Goal: Communication & Community: Answer question/provide support

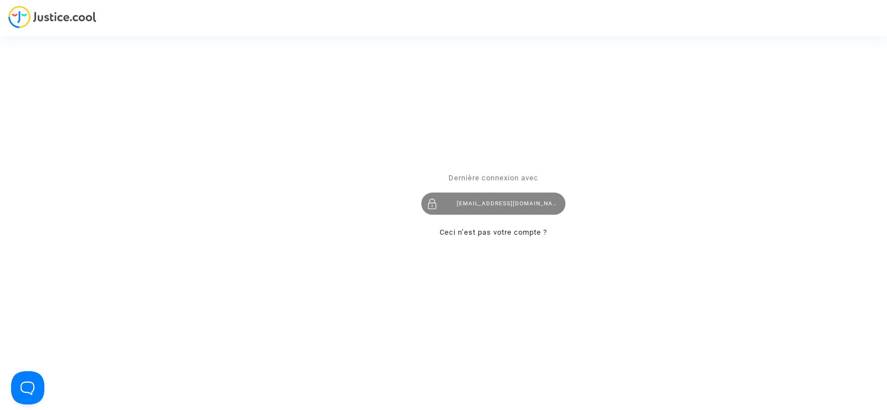
click at [502, 199] on div "[EMAIL_ADDRESS][DOMAIN_NAME]" at bounding box center [493, 203] width 144 height 22
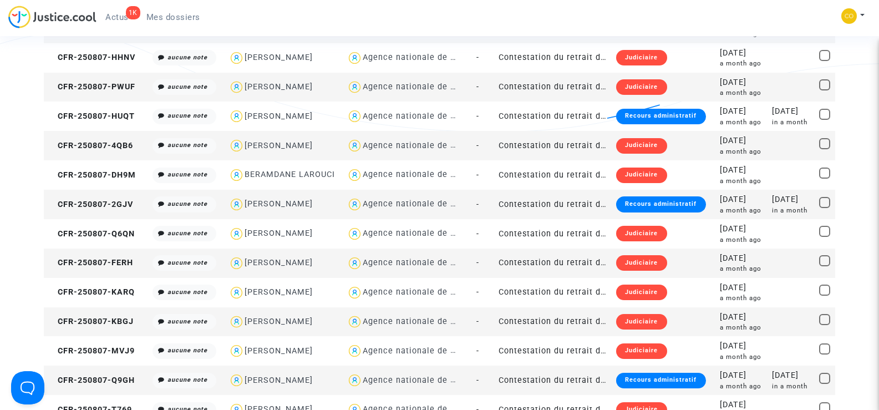
scroll to position [721, 0]
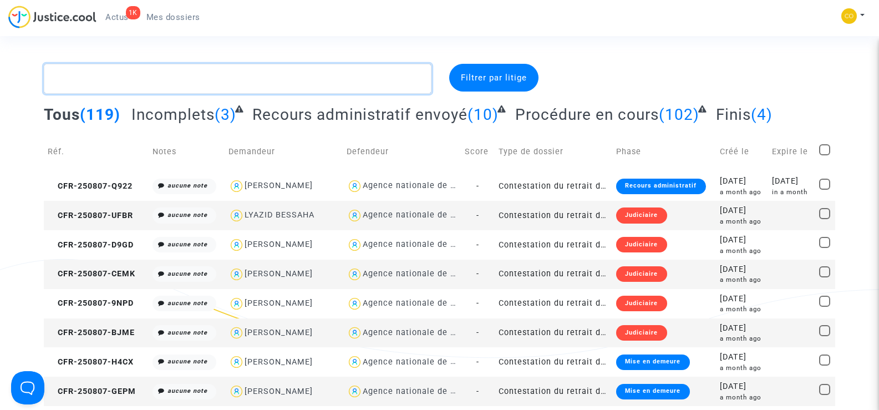
click at [155, 76] on textarea at bounding box center [237, 79] width 387 height 30
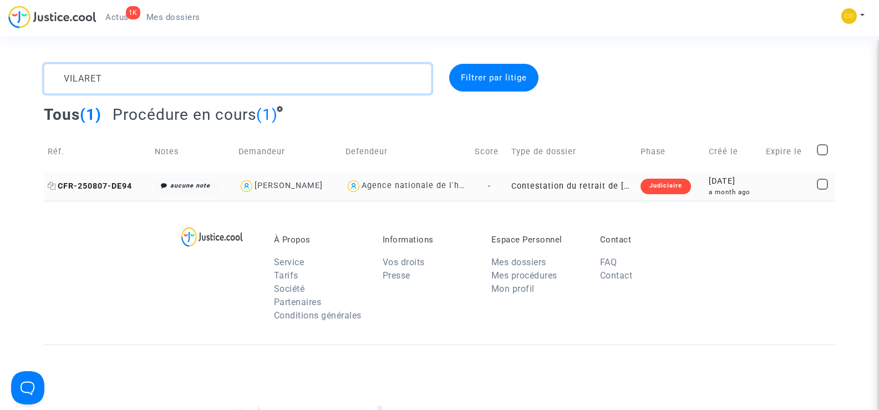
type textarea "VILARET"
click at [82, 190] on span "CFR-250807-DE94" at bounding box center [90, 185] width 84 height 9
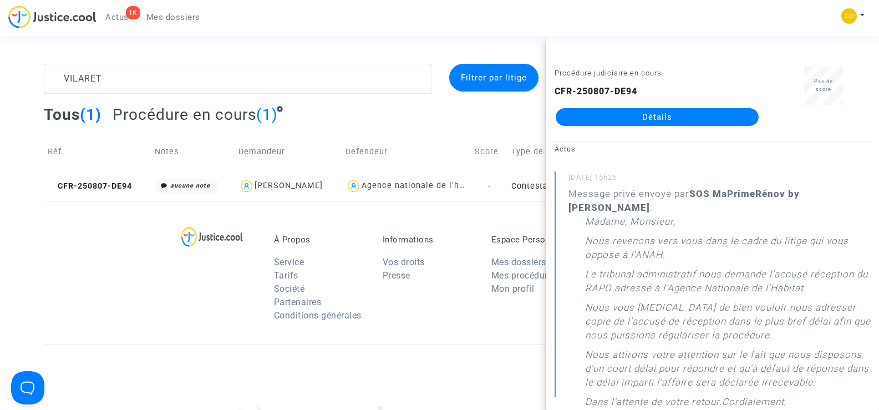
click at [673, 113] on link "Détails" at bounding box center [657, 117] width 203 height 18
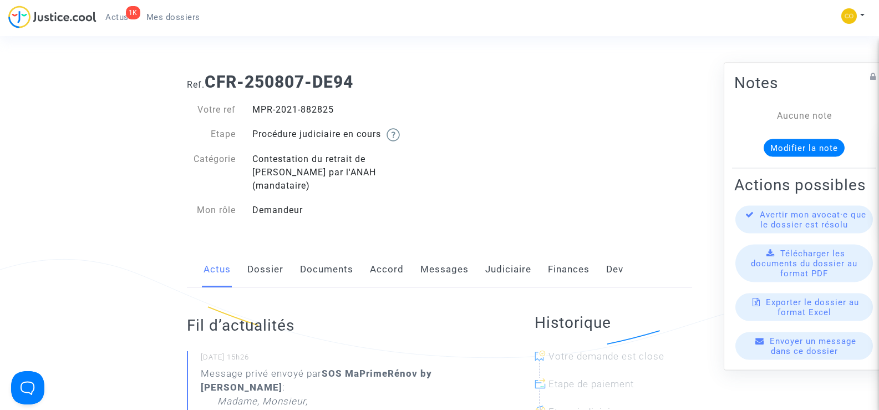
click at [314, 251] on link "Documents" at bounding box center [326, 269] width 53 height 37
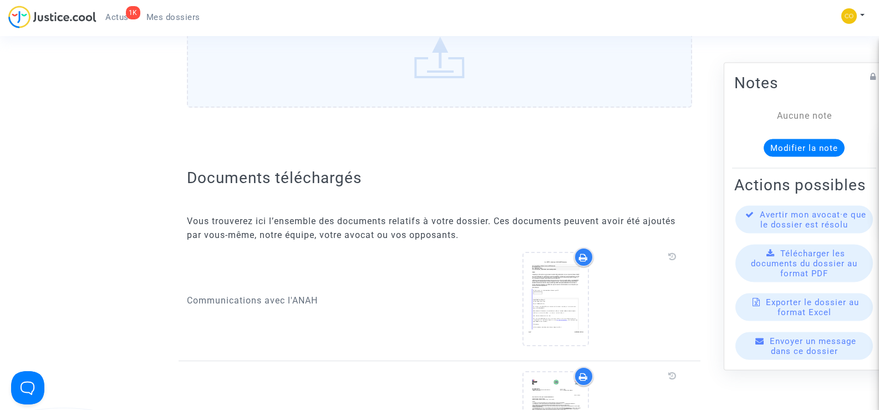
scroll to position [166, 0]
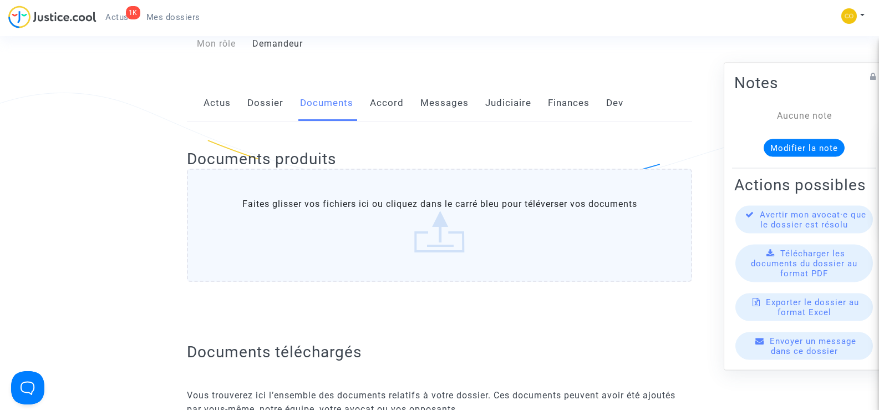
click at [454, 85] on link "Messages" at bounding box center [444, 103] width 48 height 37
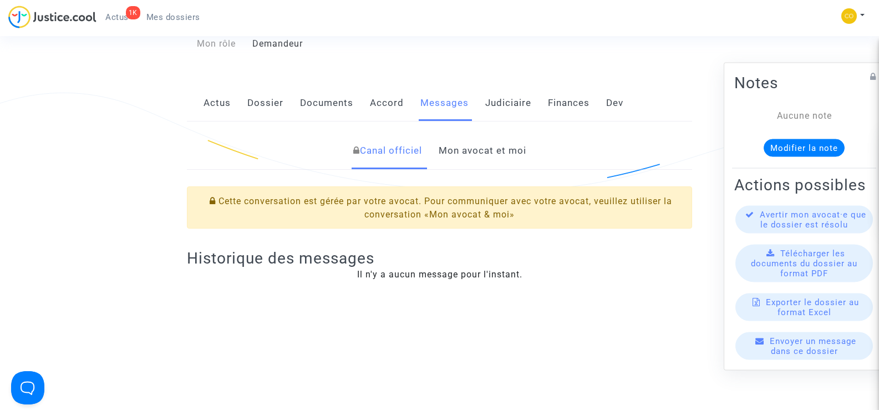
click at [469, 140] on link "Mon avocat et moi" at bounding box center [483, 151] width 88 height 37
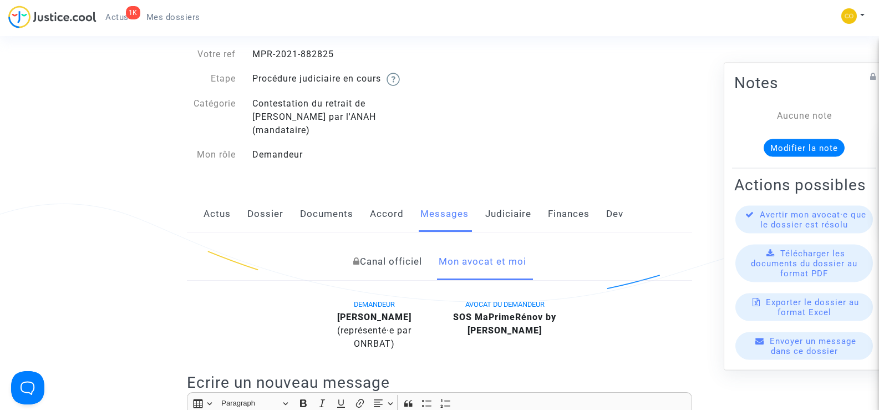
scroll to position [277, 0]
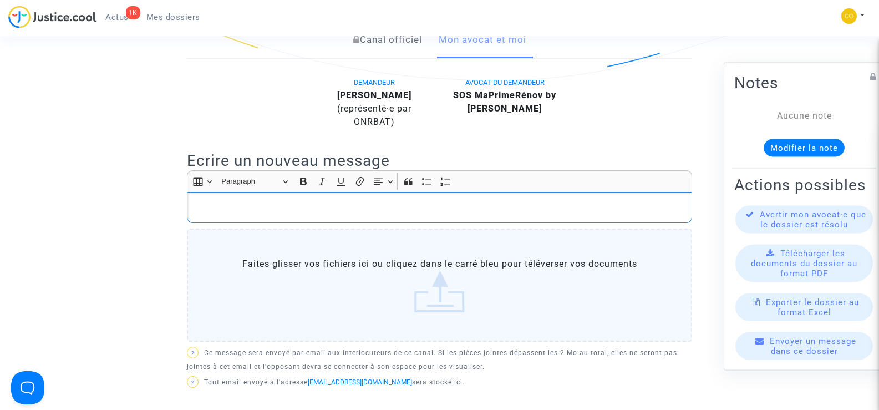
click at [240, 201] on p "Rich Text Editor, main" at bounding box center [439, 208] width 493 height 14
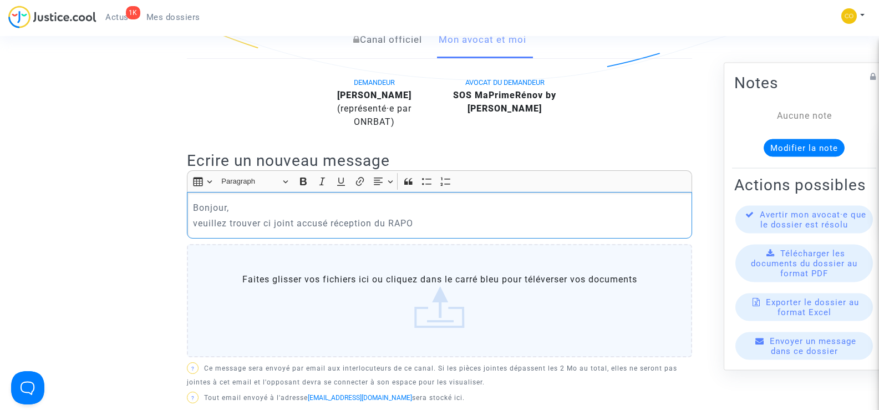
click at [298, 216] on p "veuillez trouver ci joint accusé réception du RAPO" at bounding box center [439, 223] width 493 height 14
click at [426, 216] on p "veuillez trouver ci joint l'accusé réception du RAPO" at bounding box center [439, 223] width 493 height 14
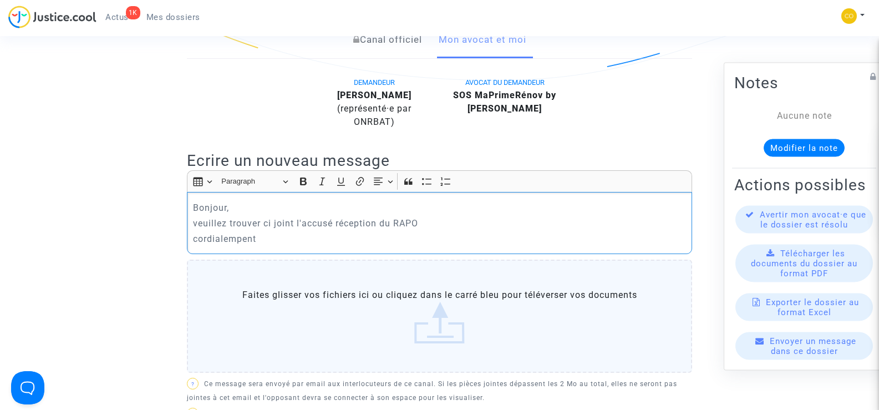
click at [244, 232] on p "cordialempent" at bounding box center [439, 239] width 493 height 14
click at [250, 232] on p "cordialement" at bounding box center [439, 239] width 493 height 14
click at [273, 232] on p "cordialement," at bounding box center [439, 239] width 493 height 14
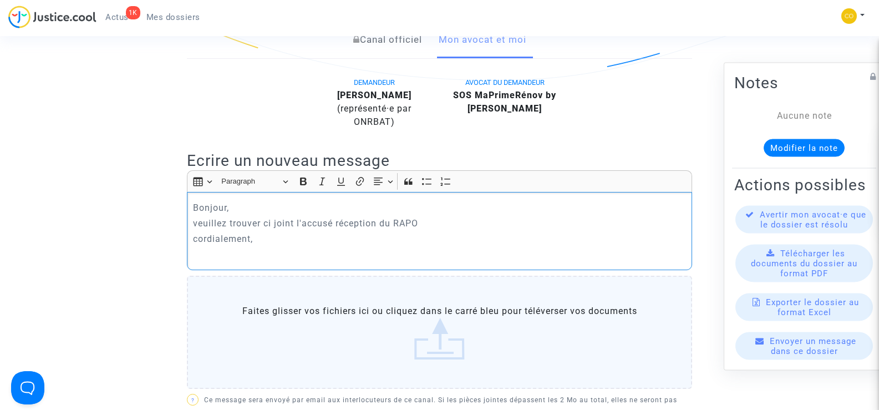
scroll to position [388, 0]
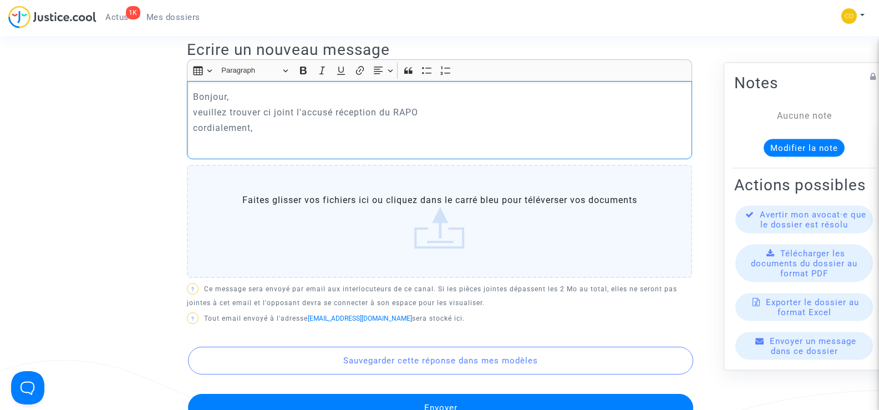
click at [429, 228] on label "Faites glisser vos fichiers ici ou cliquez dans le carré bleu pour téléverser v…" at bounding box center [439, 221] width 505 height 113
click at [0, 0] on input "Faites glisser vos fichiers ici ou cliquez dans le carré bleu pour téléverser v…" at bounding box center [0, 0] width 0 height 0
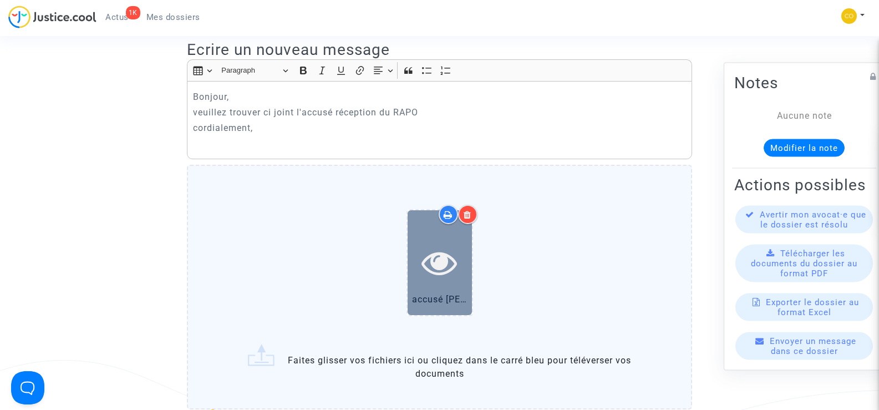
click at [447, 258] on icon at bounding box center [439, 262] width 36 height 35
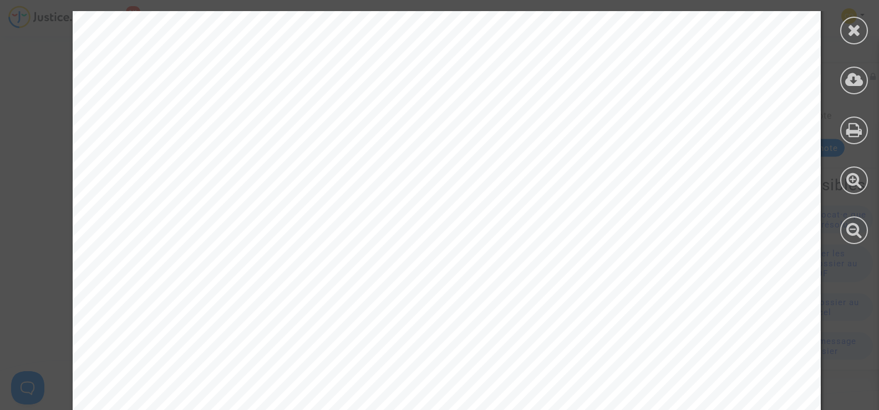
scroll to position [499, 0]
click at [845, 35] on div at bounding box center [854, 31] width 28 height 28
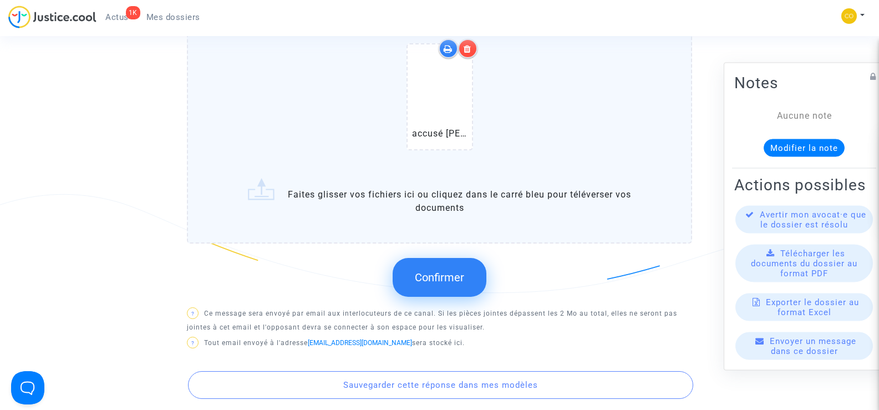
scroll to position [554, 0]
click at [457, 270] on span "Confirmer" at bounding box center [439, 276] width 49 height 13
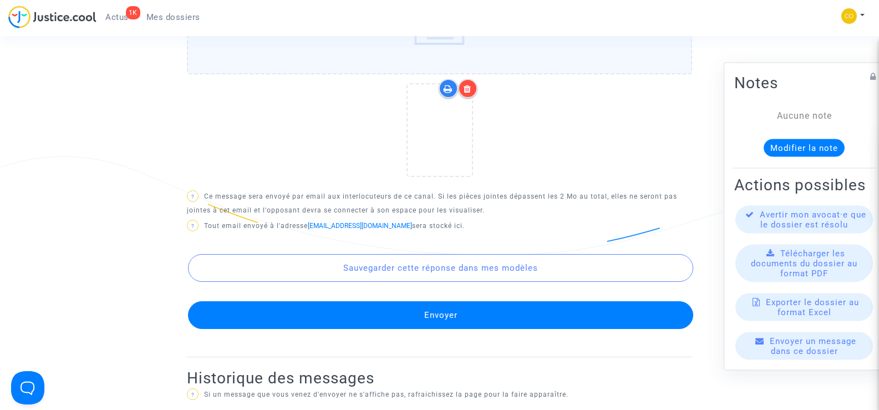
scroll to position [610, 0]
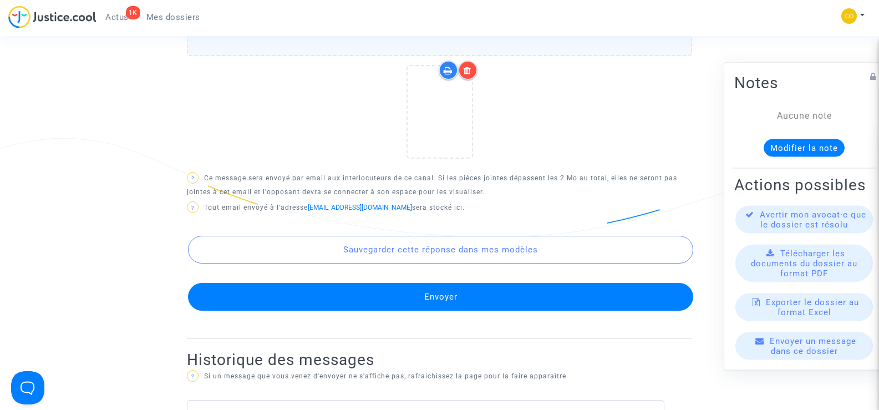
click at [486, 283] on button "Envoyer" at bounding box center [440, 297] width 505 height 28
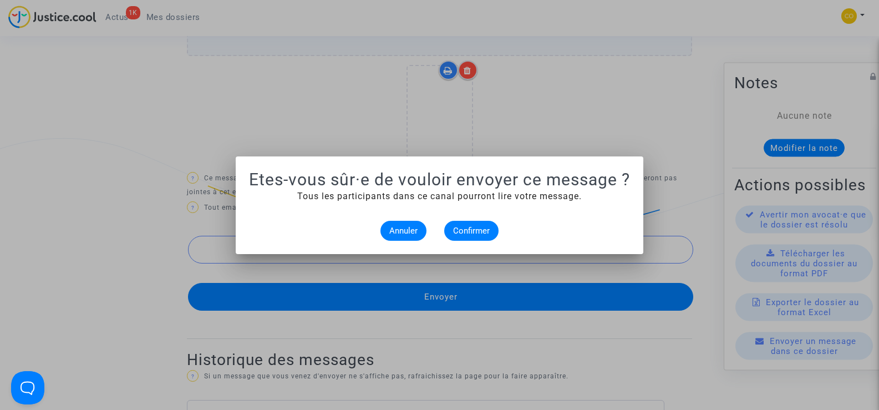
scroll to position [0, 0]
click at [465, 230] on span "Confirmer" at bounding box center [471, 231] width 37 height 10
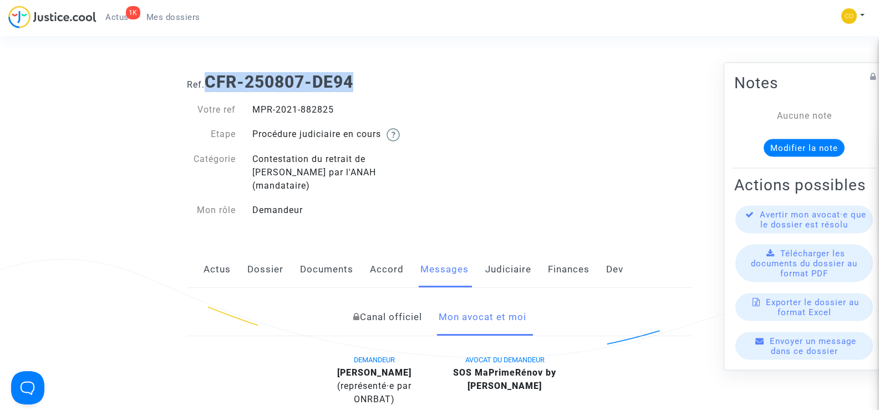
drag, startPoint x: 301, startPoint y: 85, endPoint x: 212, endPoint y: 85, distance: 88.7
click at [212, 85] on h1 "Ref. CFR-250807-DE94" at bounding box center [439, 82] width 505 height 20
click at [349, 116] on div "Votre ref MPR-2021-882825 Etape Procédure judiciaire en cours Catégorie Contest…" at bounding box center [309, 160] width 245 height 114
drag, startPoint x: 349, startPoint y: 113, endPoint x: 255, endPoint y: 110, distance: 94.3
click at [255, 110] on div "MPR-2021-882825" at bounding box center [342, 109] width 196 height 13
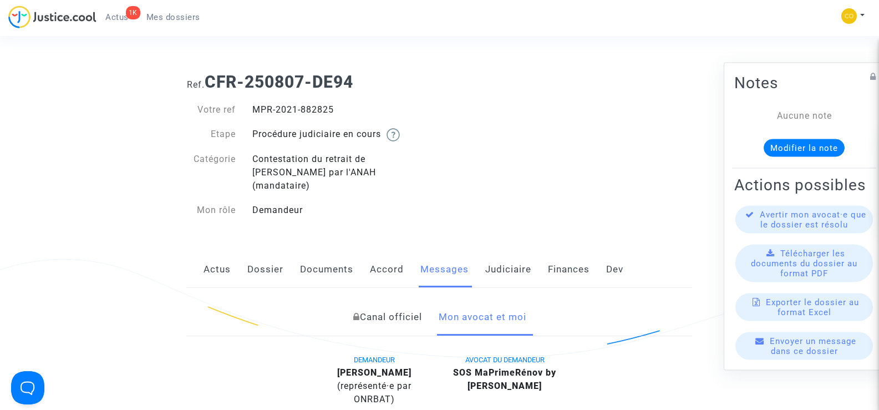
copy div "MPR-2021-882825"
click at [189, 14] on span "Mes dossiers" at bounding box center [173, 17] width 54 height 10
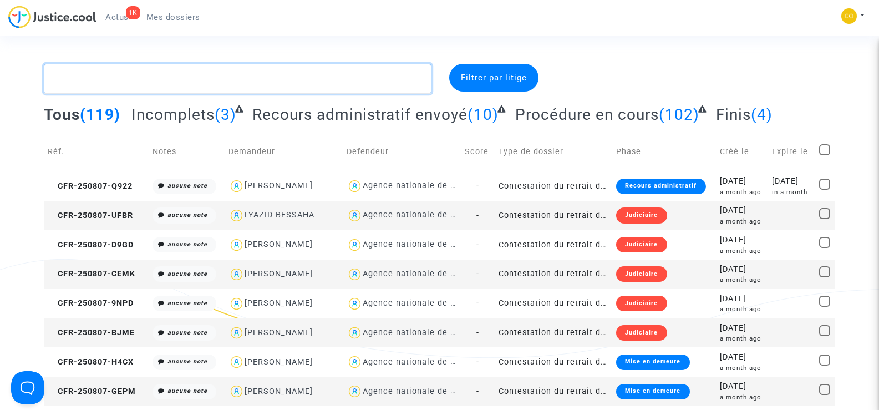
click at [172, 78] on textarea at bounding box center [237, 79] width 387 height 30
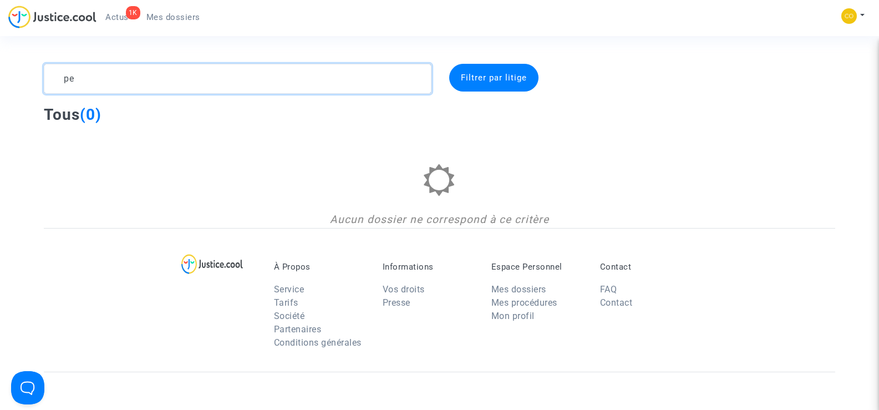
type textarea "p"
type textarea "P"
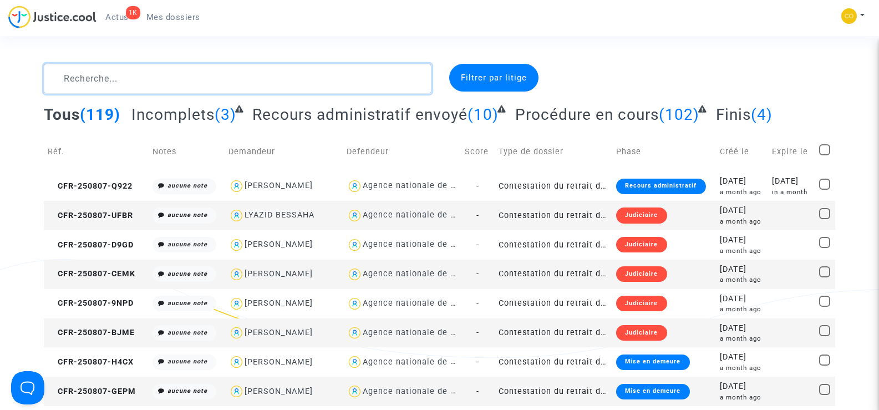
click at [86, 85] on textarea at bounding box center [237, 79] width 387 height 30
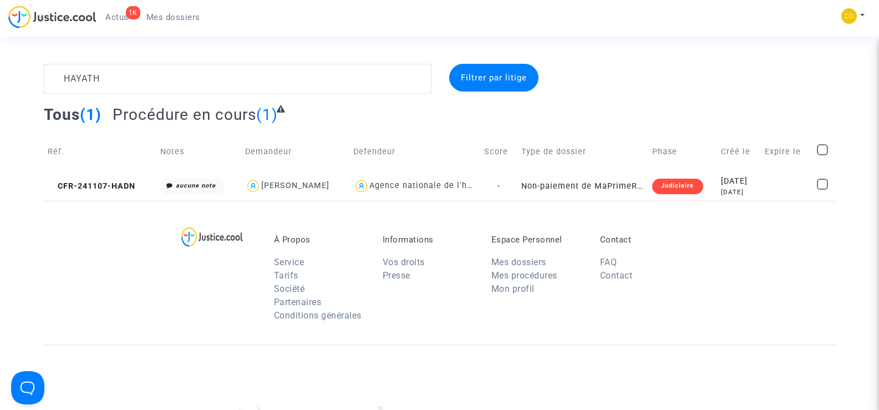
click at [90, 239] on div "À Propos Service Tarifs Société Partenaires Conditions générales Informations V…" at bounding box center [439, 273] width 791 height 144
click at [329, 186] on div "[PERSON_NAME]" at bounding box center [295, 185] width 68 height 9
type textarea "HAYATH @"[PERSON_NAME]" @"LFC & Pitcher Avocat""
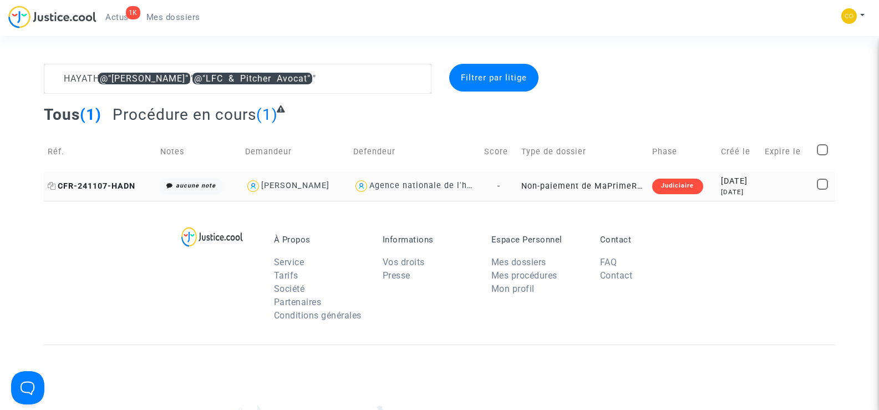
click at [97, 183] on span "CFR-241107-HADN" at bounding box center [92, 185] width 88 height 9
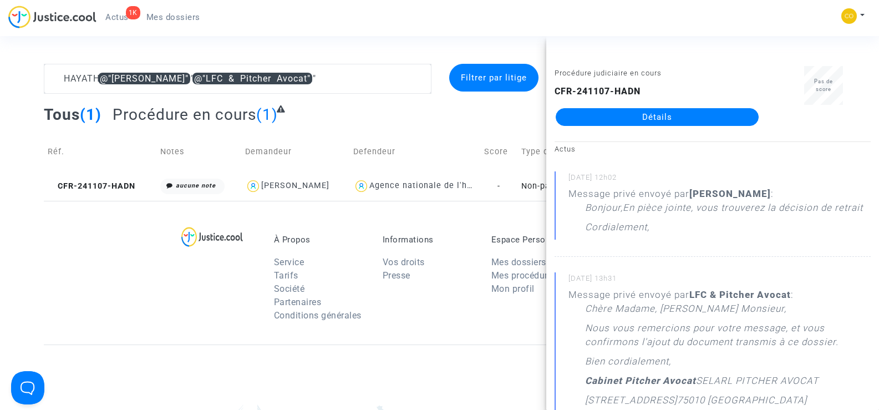
click at [668, 114] on link "Détails" at bounding box center [657, 117] width 203 height 18
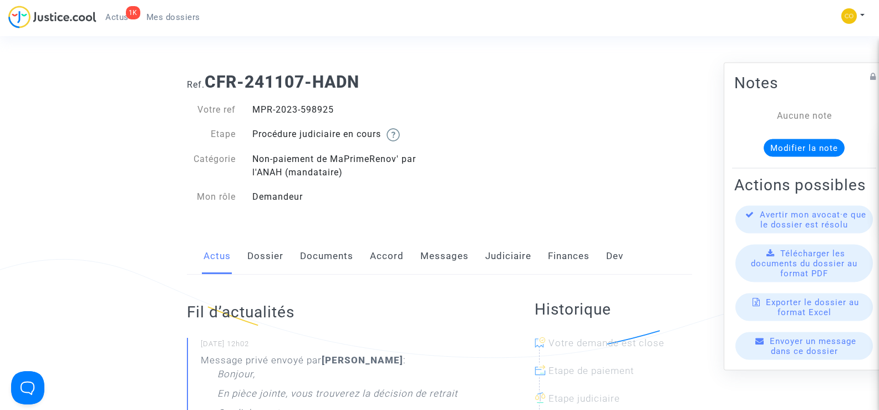
click at [324, 255] on link "Documents" at bounding box center [326, 256] width 53 height 37
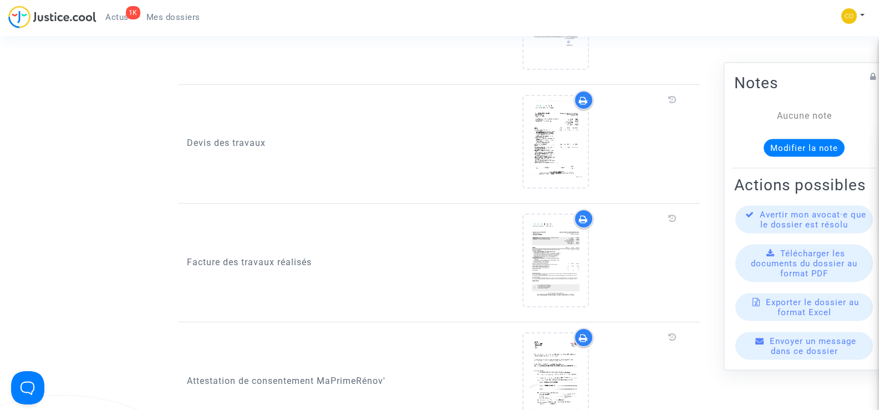
scroll to position [1164, 0]
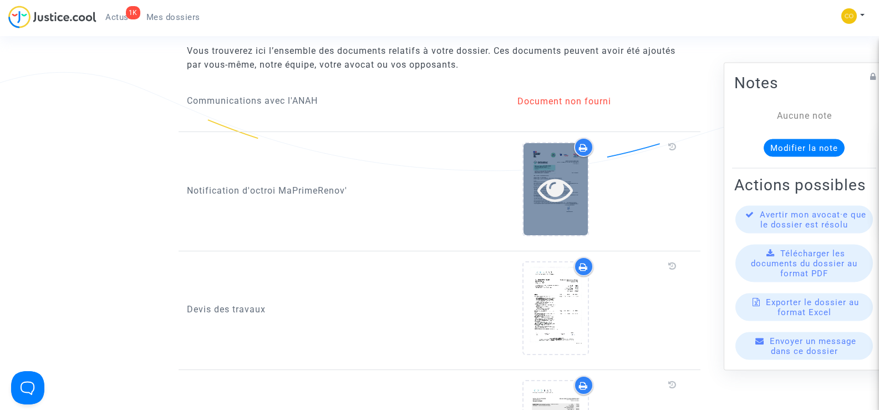
click at [558, 185] on icon at bounding box center [555, 188] width 36 height 35
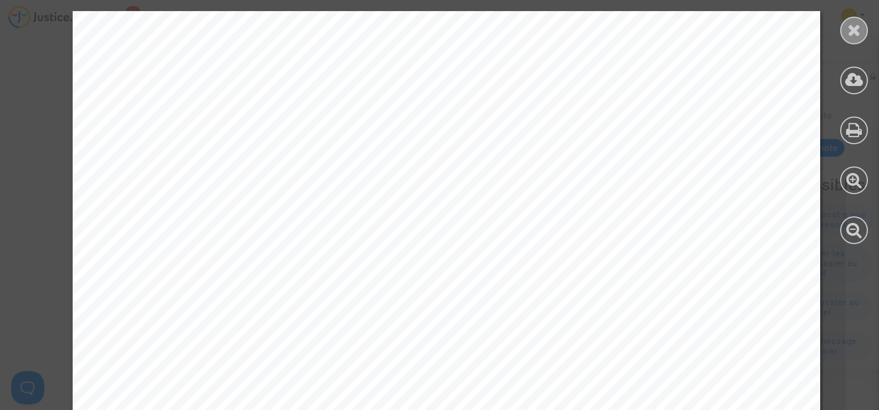
click at [851, 29] on icon at bounding box center [854, 30] width 14 height 17
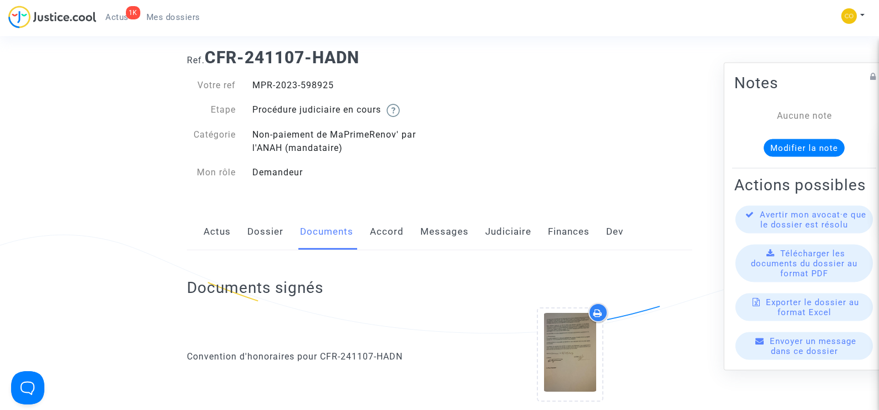
scroll to position [0, 0]
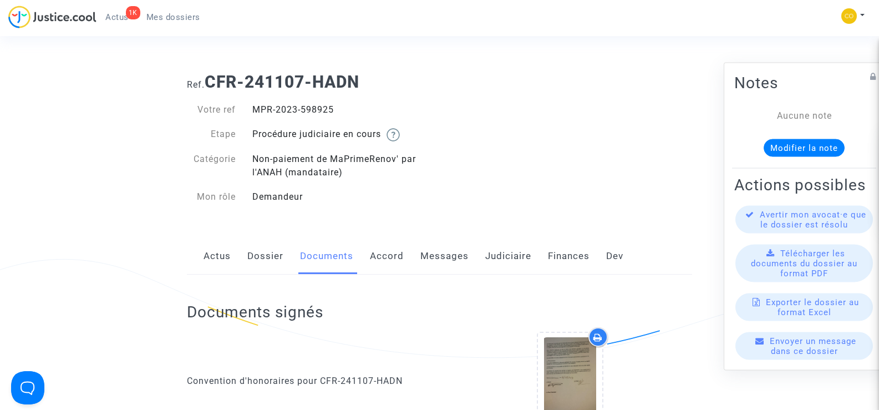
click at [164, 11] on link "Mes dossiers" at bounding box center [174, 17] width 72 height 17
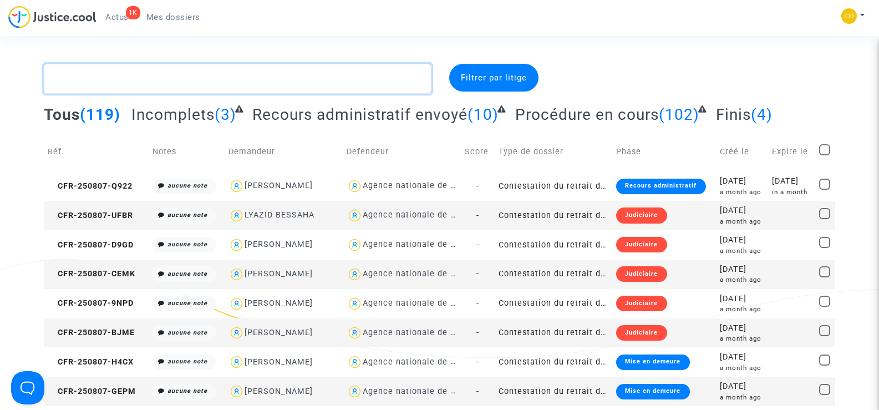
click at [197, 82] on textarea at bounding box center [237, 79] width 387 height 30
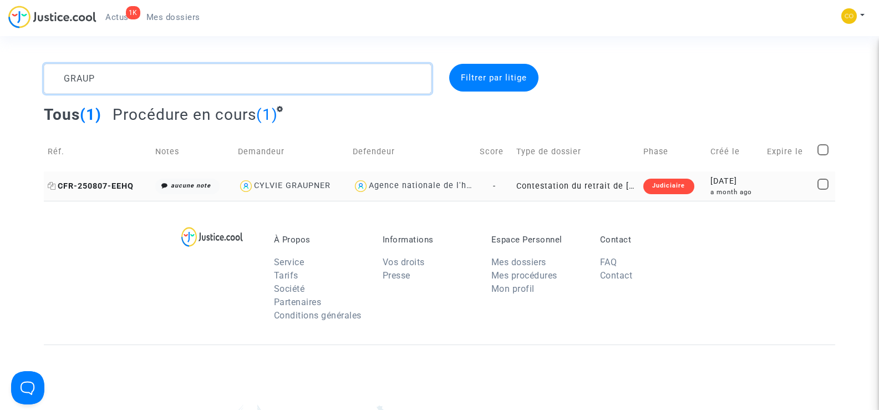
type textarea "GRAUP"
click at [113, 186] on span "CFR-250807-EEHQ" at bounding box center [91, 185] width 86 height 9
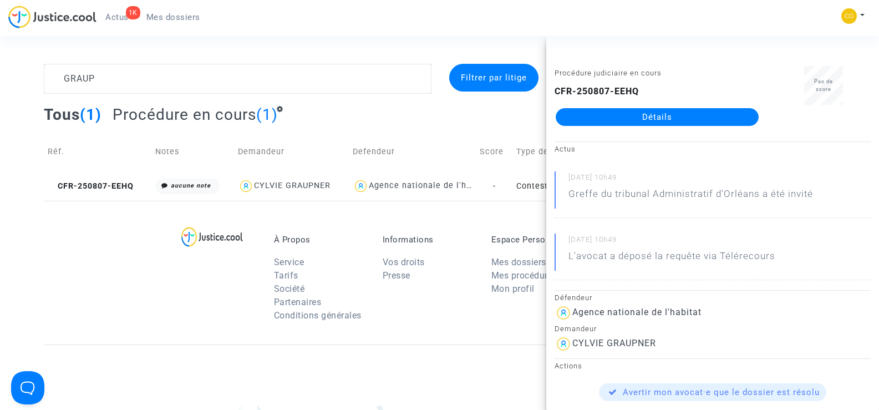
click at [614, 123] on link "Détails" at bounding box center [657, 117] width 203 height 18
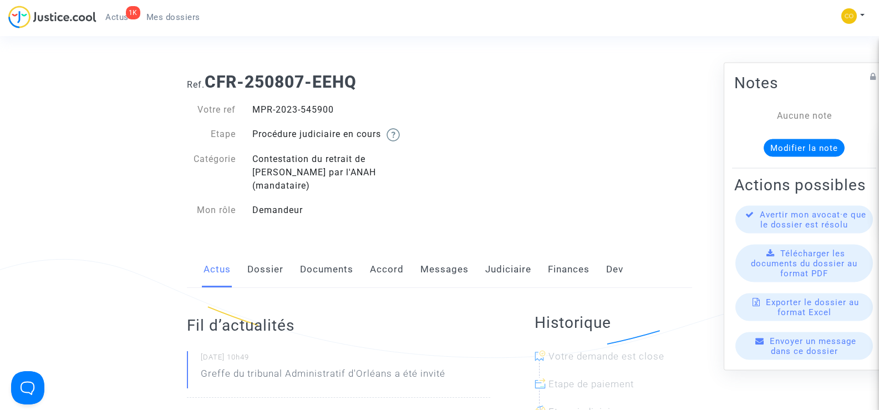
click at [325, 258] on link "Documents" at bounding box center [326, 269] width 53 height 37
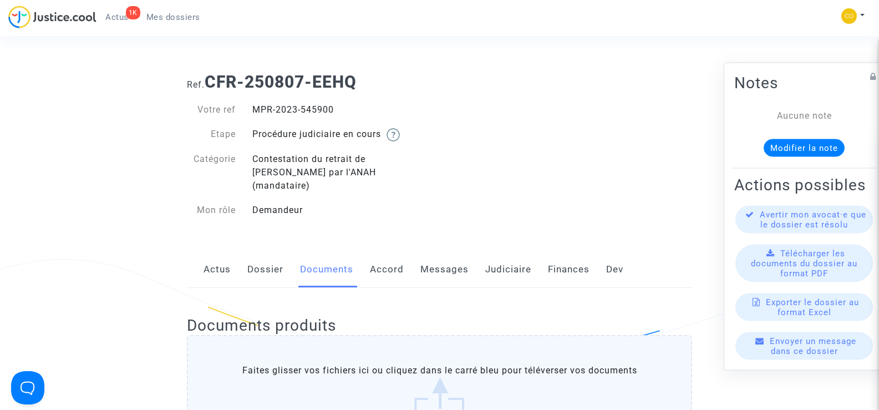
click at [451, 258] on link "Messages" at bounding box center [444, 269] width 48 height 37
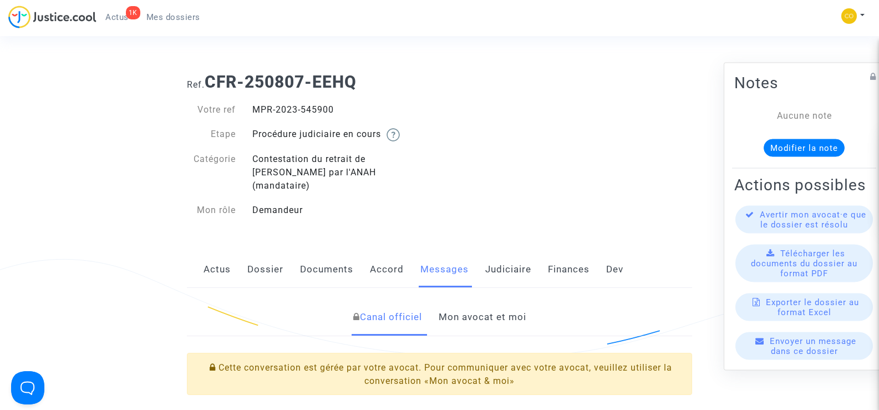
scroll to position [166, 0]
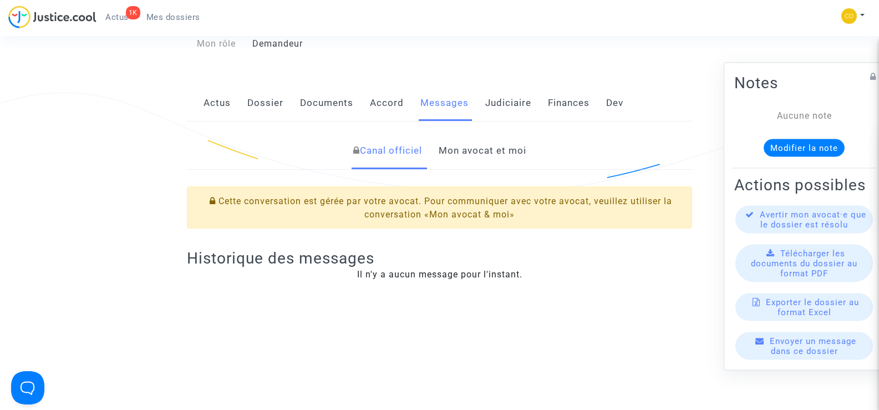
click at [466, 137] on link "Mon avocat et moi" at bounding box center [483, 151] width 88 height 37
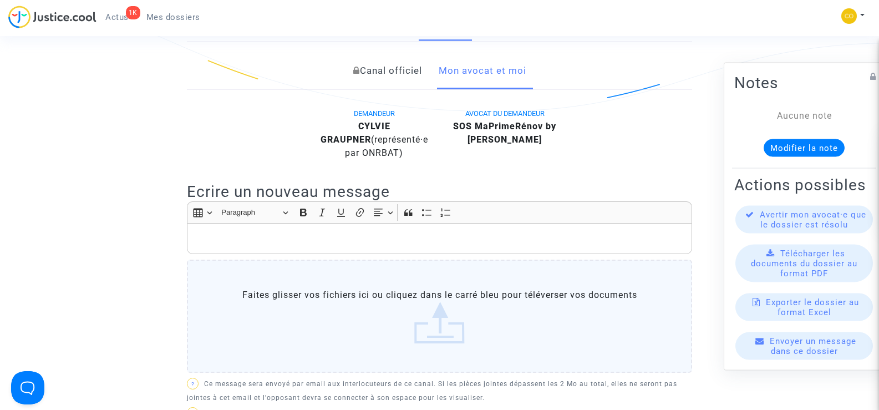
scroll to position [333, 0]
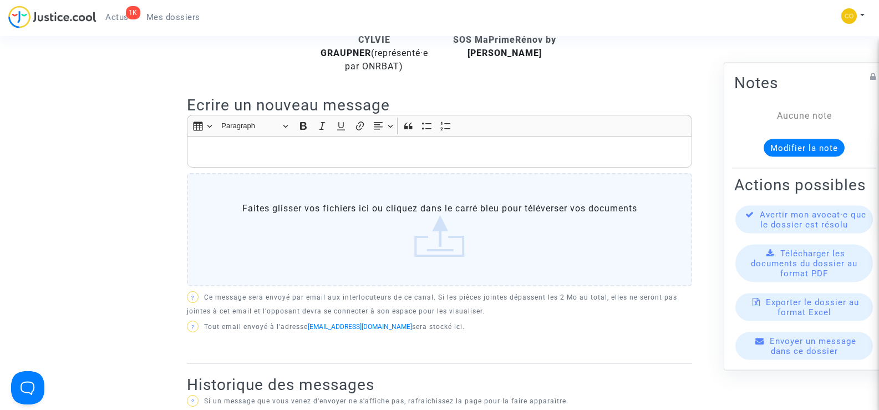
click at [233, 145] on p "Rich Text Editor, main" at bounding box center [439, 152] width 493 height 14
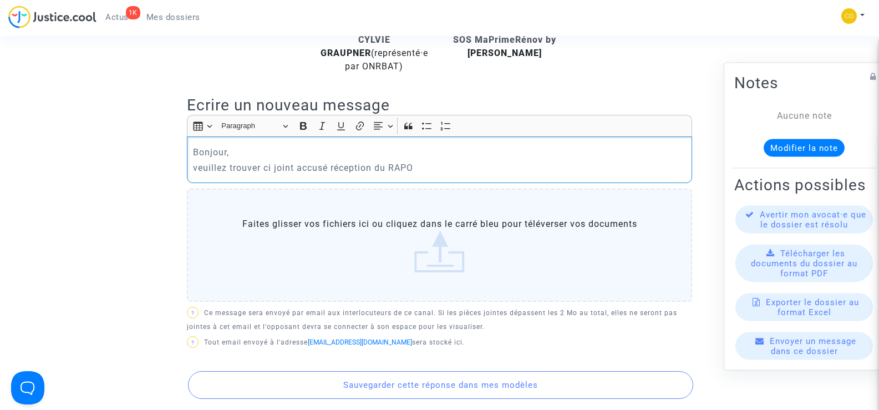
click at [298, 161] on p "veuillez trouver ci joint accusé réception du RAPO" at bounding box center [439, 168] width 493 height 14
click at [427, 161] on p "veuillez trouver ci joint l'accusé réception du RAPO" at bounding box center [439, 168] width 493 height 14
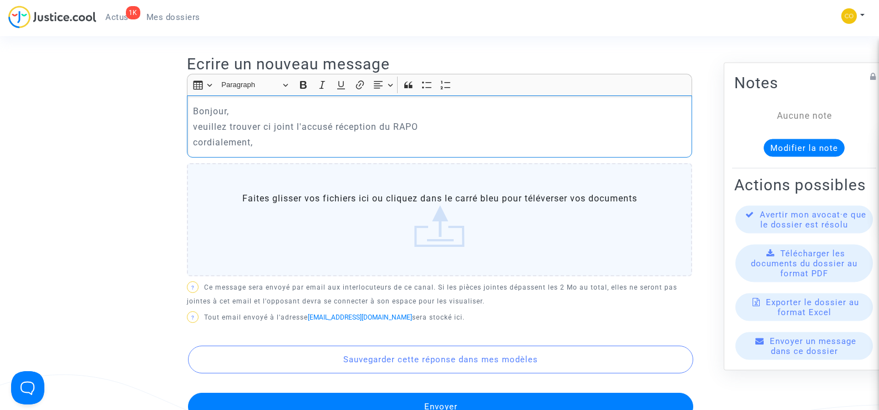
scroll to position [388, 0]
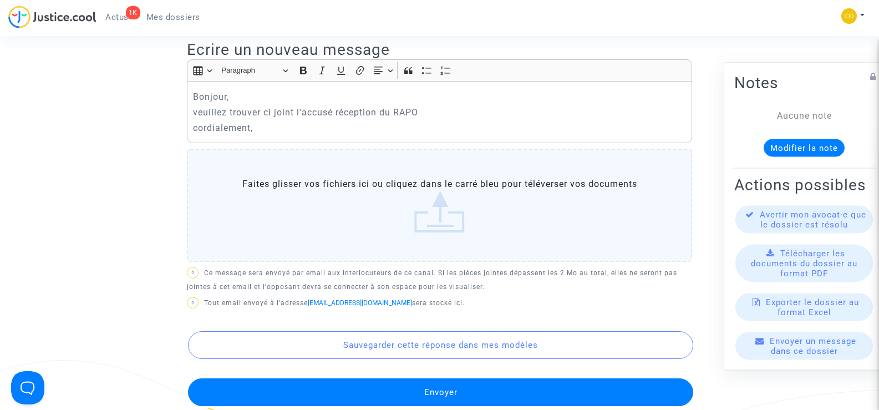
click at [440, 210] on label "Faites glisser vos fichiers ici ou cliquez dans le carré bleu pour téléverser v…" at bounding box center [439, 205] width 505 height 113
click at [0, 0] on input "Faites glisser vos fichiers ici ou cliquez dans le carré bleu pour téléverser v…" at bounding box center [0, 0] width 0 height 0
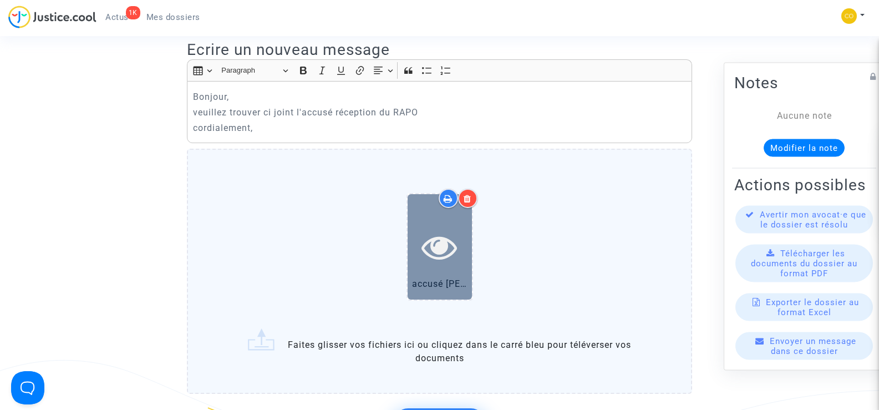
click at [449, 252] on div at bounding box center [440, 246] width 64 height 105
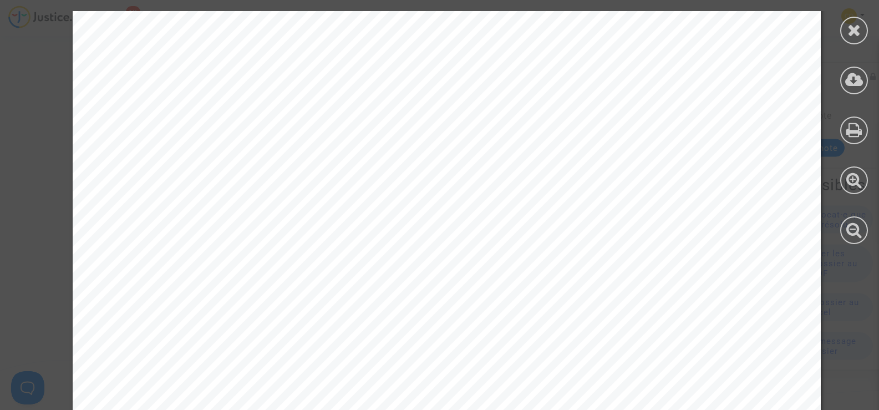
scroll to position [0, 0]
click at [859, 38] on div at bounding box center [854, 31] width 28 height 28
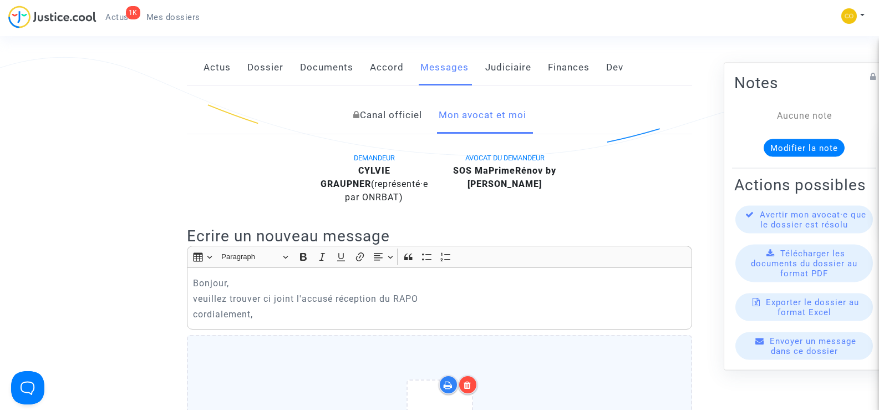
scroll to position [166, 0]
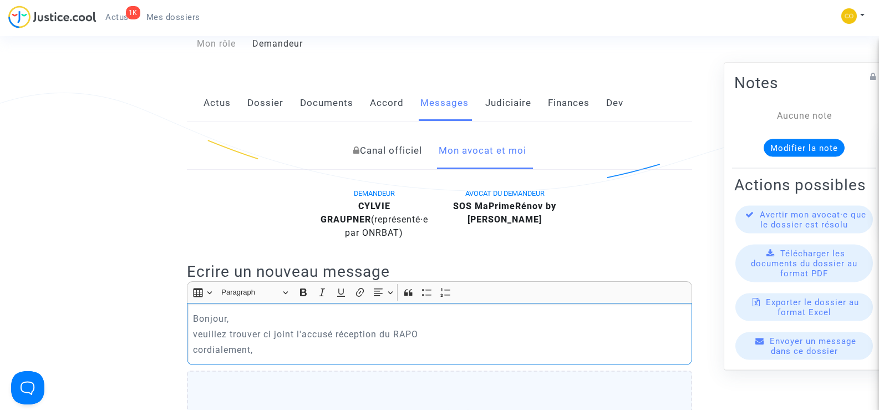
drag, startPoint x: 265, startPoint y: 340, endPoint x: 193, endPoint y: 305, distance: 80.3
click at [193, 305] on div "Bonjour, veuillez trouver ci joint l'accusé réception du RAPO cordialement," at bounding box center [439, 334] width 505 height 62
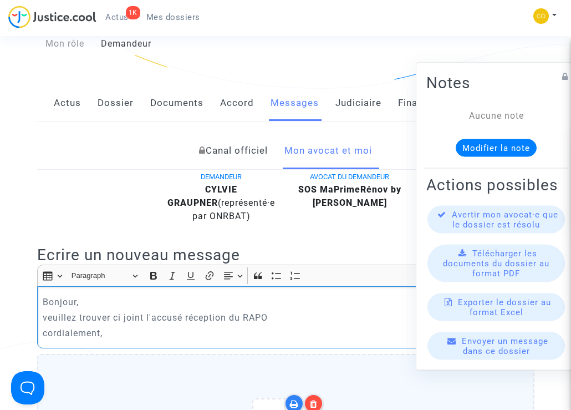
click at [325, 314] on p "veuillez trouver ci joint l'accusé réception du RAPO" at bounding box center [286, 318] width 486 height 14
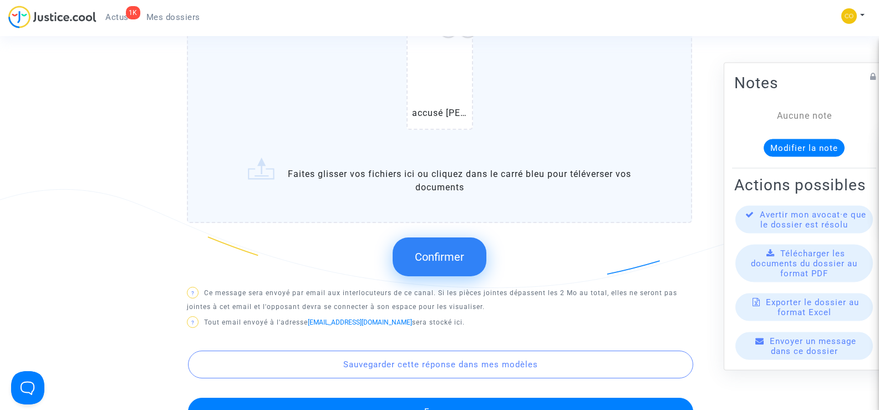
scroll to position [554, 0]
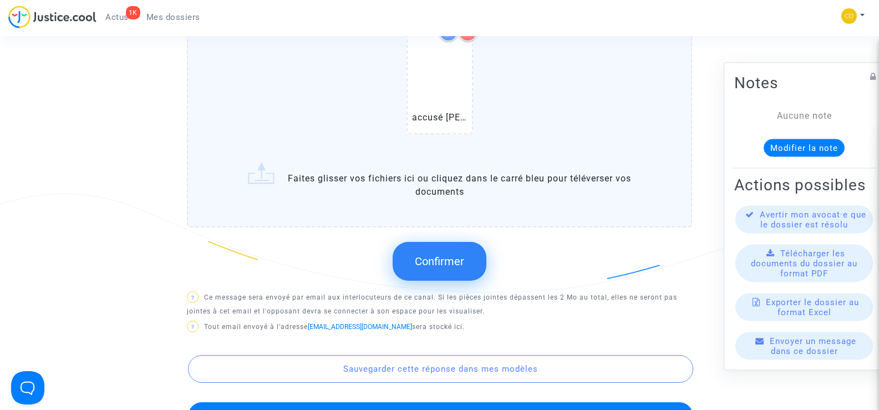
click at [554, 232] on div "Confirmer" at bounding box center [439, 261] width 505 height 59
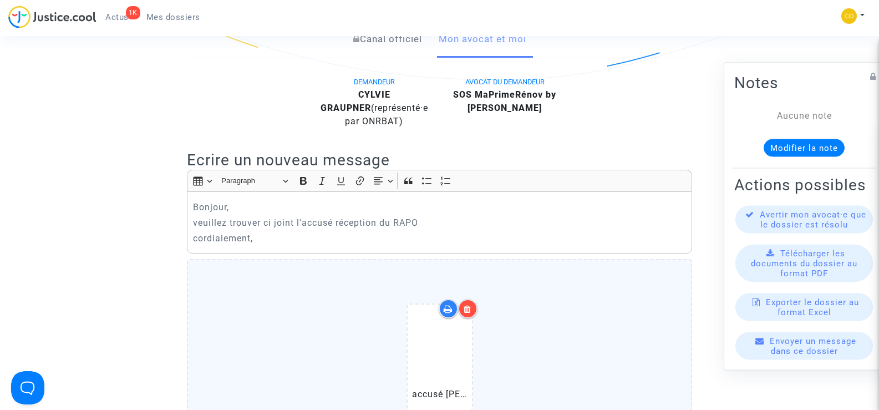
scroll to position [277, 0]
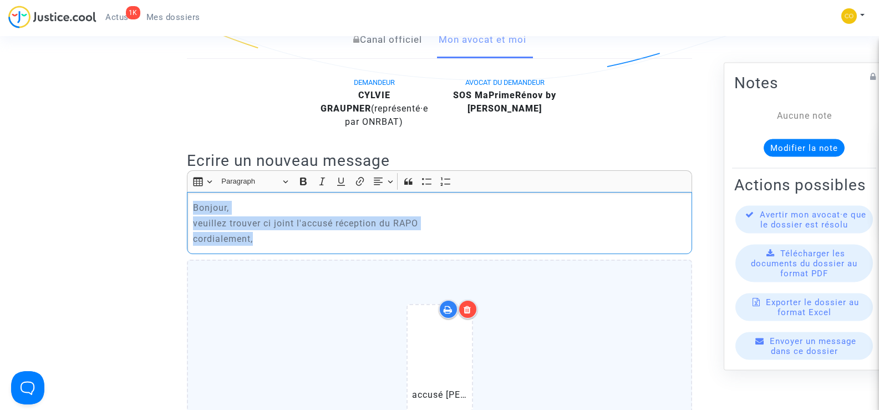
drag, startPoint x: 254, startPoint y: 226, endPoint x: 194, endPoint y: 191, distance: 69.5
click at [194, 192] on div "Bonjour, veuillez trouver ci joint l'accusé réception du RAPO cordialement," at bounding box center [439, 223] width 505 height 62
copy div "Bonjour, veuillez trouver ci joint l'accusé réception du RAPO cordialement,"
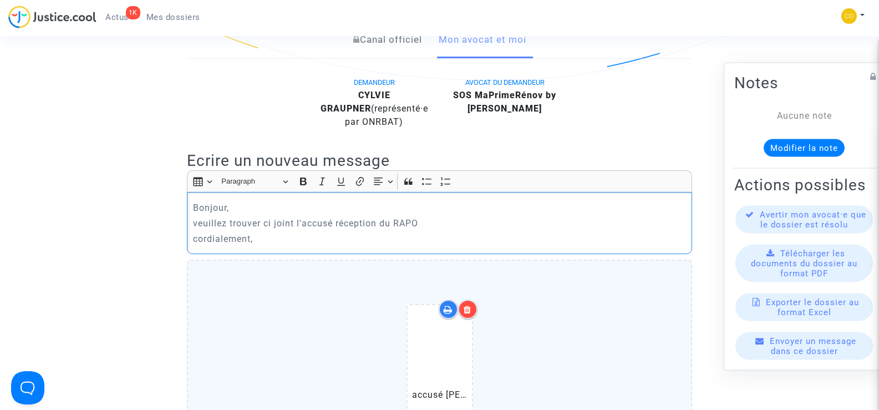
click at [322, 232] on p "cordialement," at bounding box center [439, 239] width 493 height 14
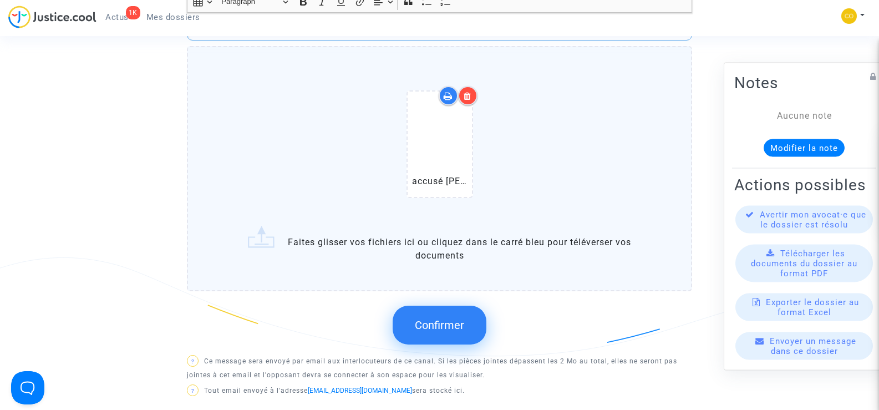
scroll to position [499, 0]
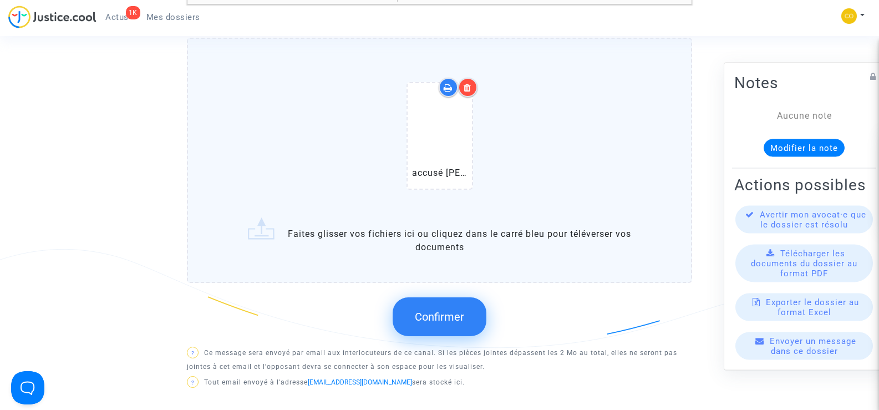
click at [437, 312] on button "Confirmer" at bounding box center [440, 316] width 94 height 39
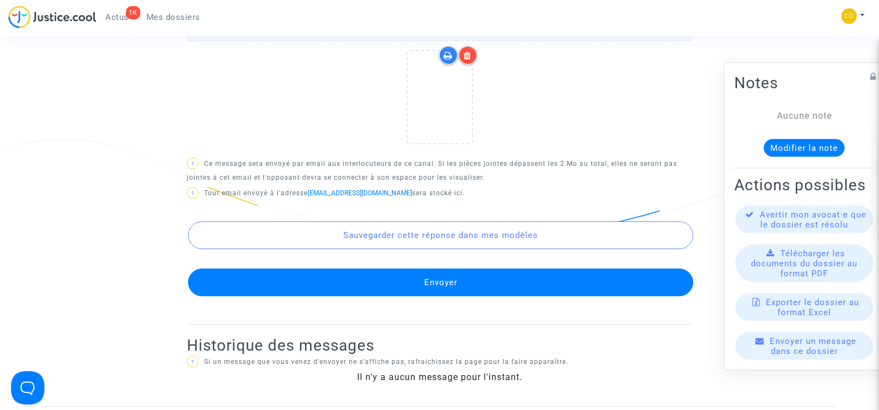
scroll to position [610, 0]
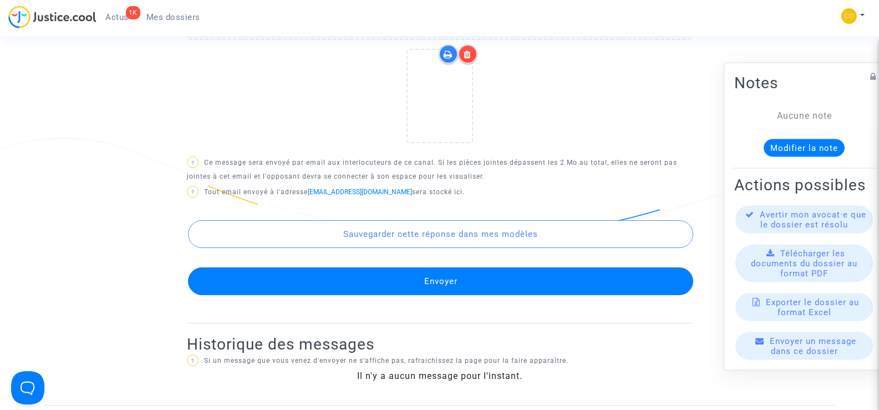
click at [504, 267] on button "Envoyer" at bounding box center [440, 281] width 505 height 28
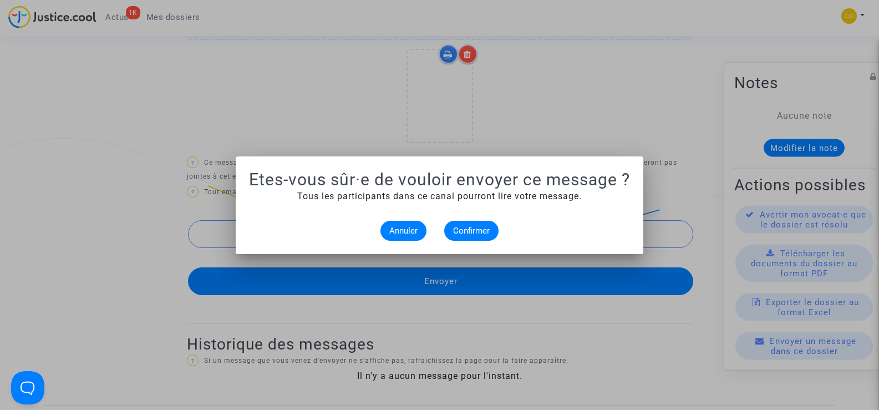
scroll to position [0, 0]
click at [456, 233] on span "Confirmer" at bounding box center [471, 231] width 37 height 10
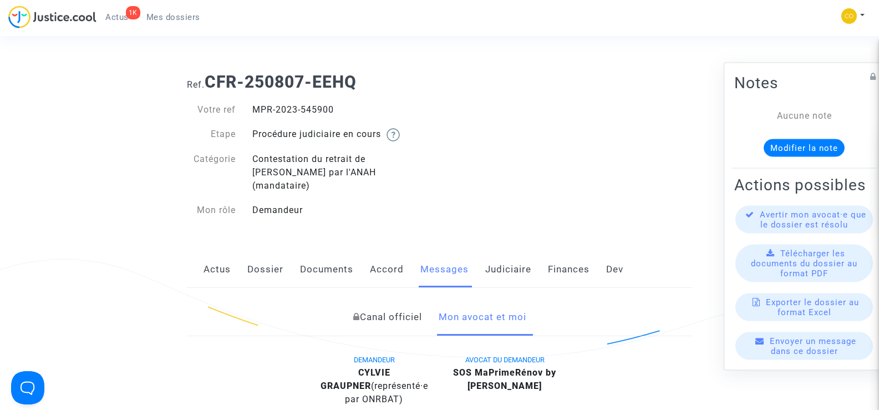
scroll to position [610, 0]
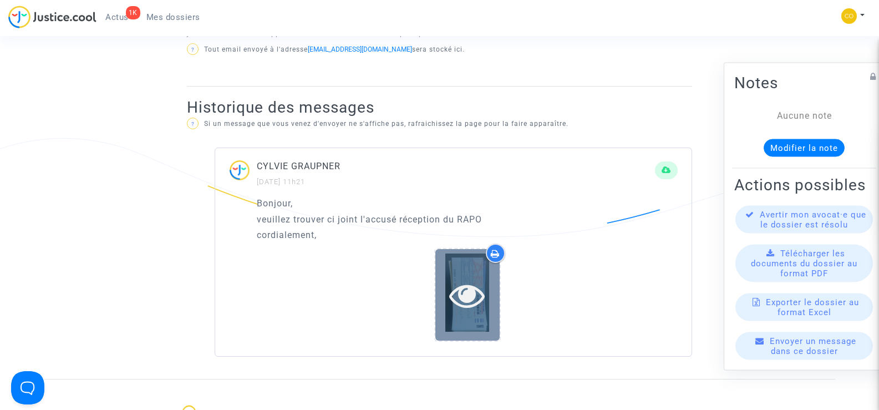
click at [483, 282] on icon at bounding box center [467, 294] width 36 height 35
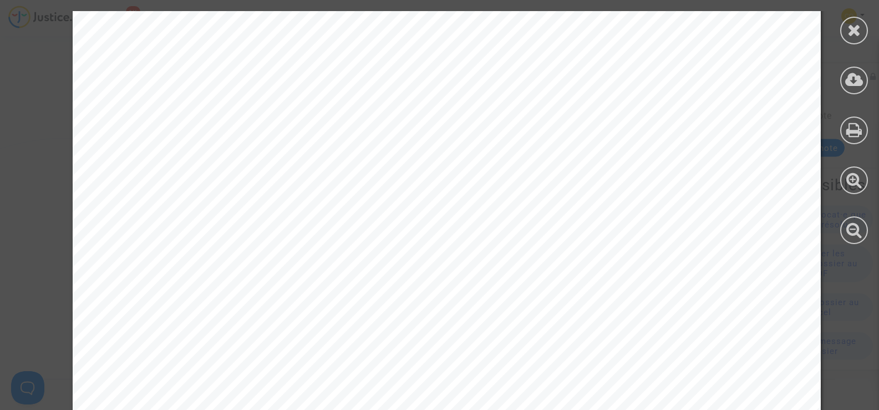
scroll to position [222, 0]
click at [854, 19] on div at bounding box center [854, 31] width 28 height 28
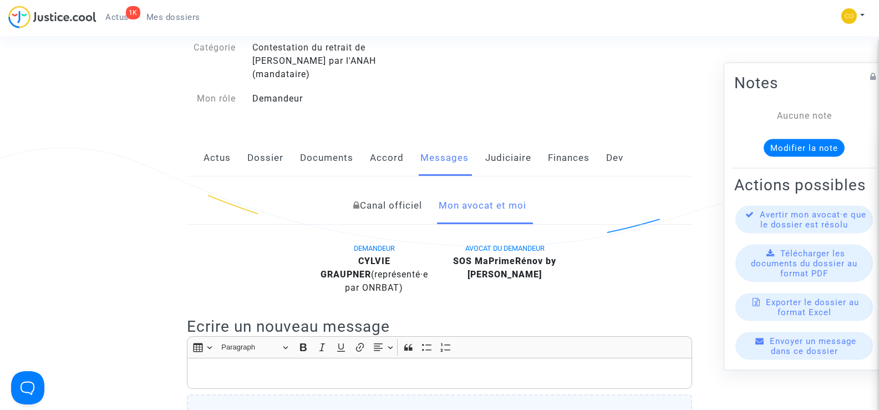
scroll to position [111, 0]
click at [318, 141] on link "Documents" at bounding box center [326, 158] width 53 height 37
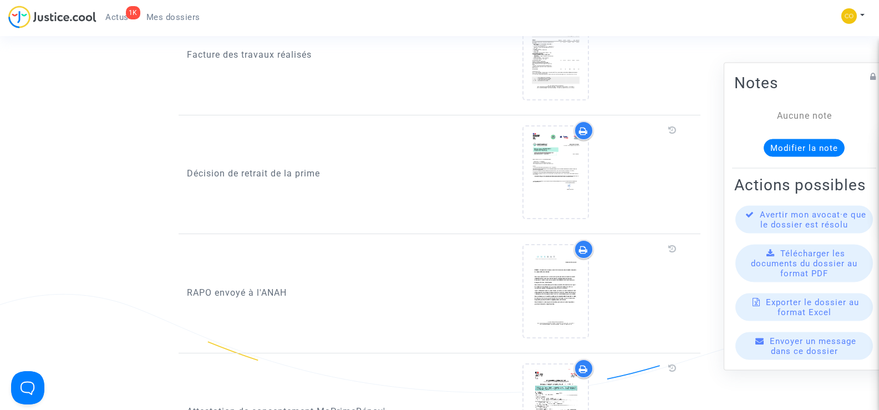
scroll to position [998, 0]
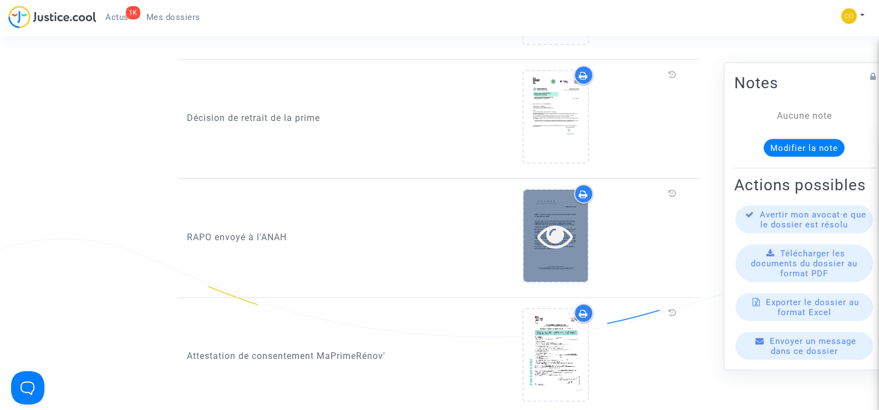
click at [565, 227] on icon at bounding box center [555, 235] width 36 height 35
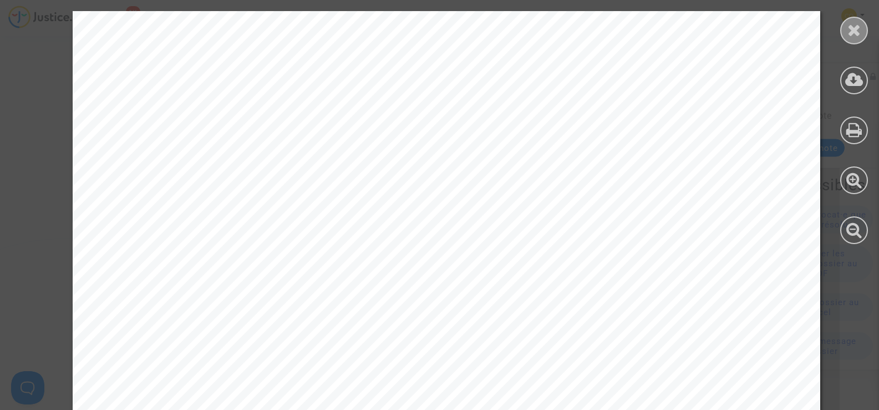
click at [860, 32] on icon at bounding box center [854, 30] width 14 height 17
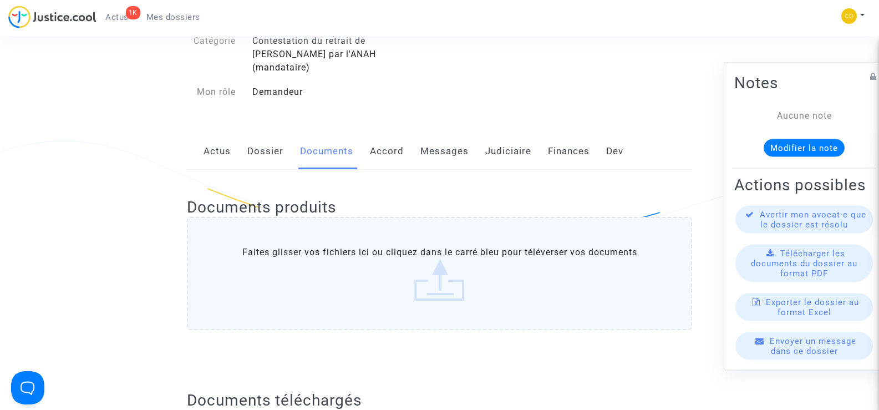
scroll to position [0, 0]
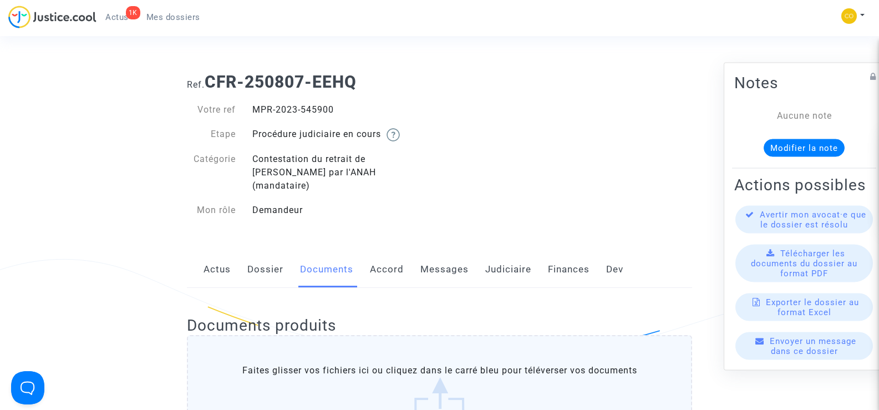
drag, startPoint x: 341, startPoint y: 108, endPoint x: 255, endPoint y: 111, distance: 86.6
click at [255, 111] on div "MPR-2023-545900" at bounding box center [342, 109] width 196 height 13
copy div "MPR-2023-545900"
click at [170, 18] on span "Mes dossiers" at bounding box center [173, 17] width 54 height 10
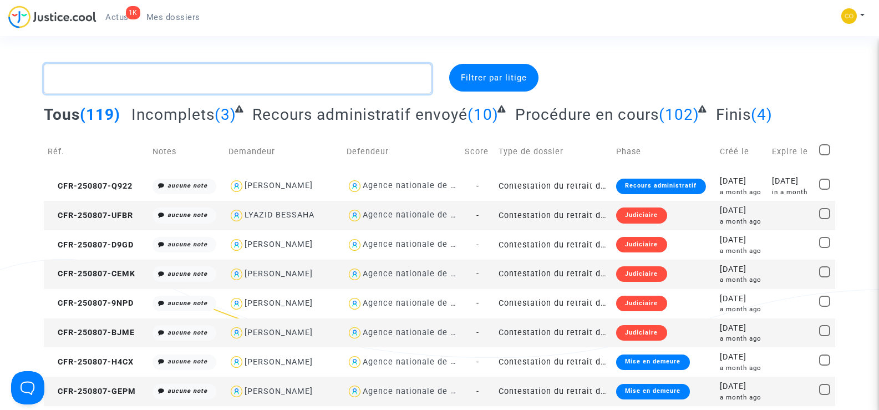
click at [119, 83] on textarea at bounding box center [237, 79] width 387 height 30
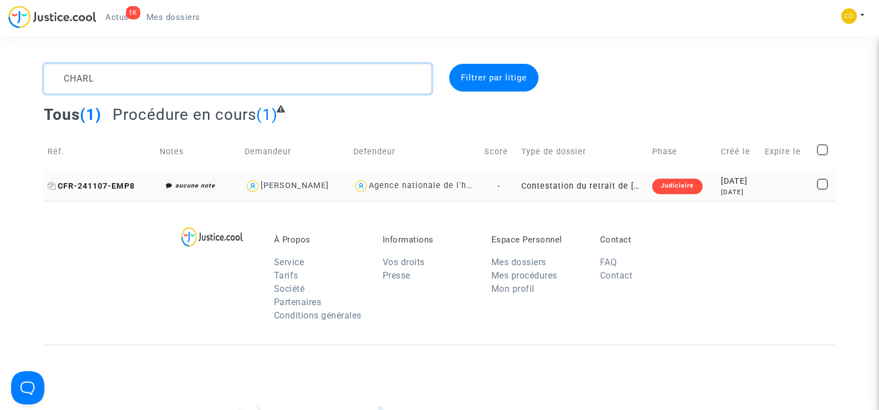
type textarea "CHARL"
click at [82, 184] on span "CFR-241107-EMP8" at bounding box center [91, 185] width 87 height 9
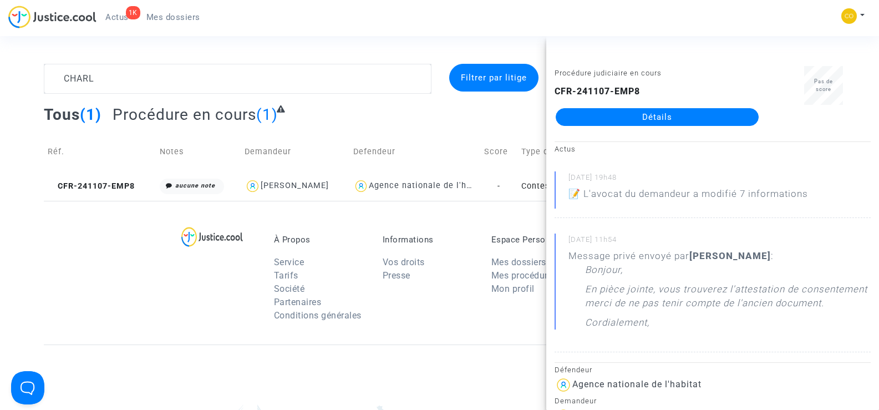
click at [663, 114] on link "Détails" at bounding box center [657, 117] width 203 height 18
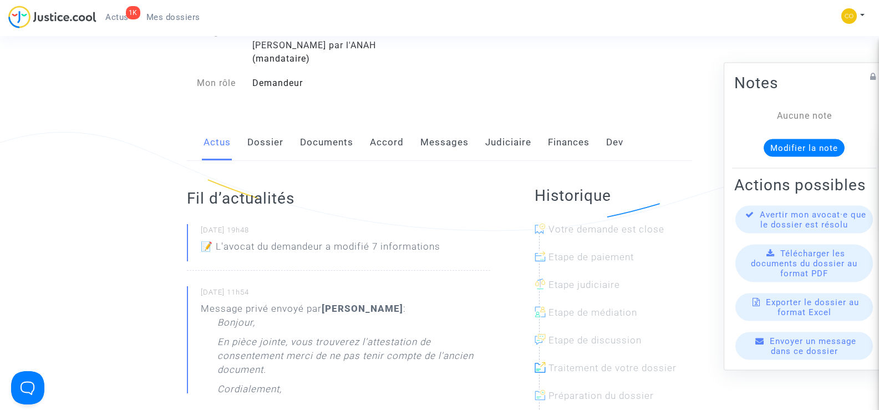
scroll to position [111, 0]
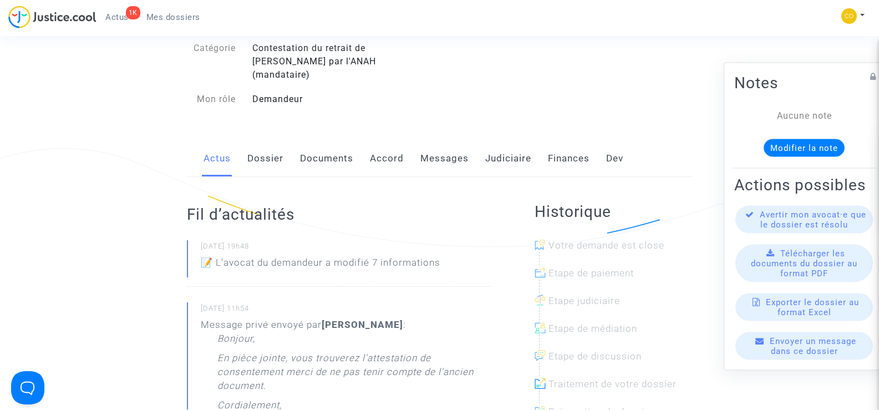
click at [330, 148] on link "Documents" at bounding box center [326, 158] width 53 height 37
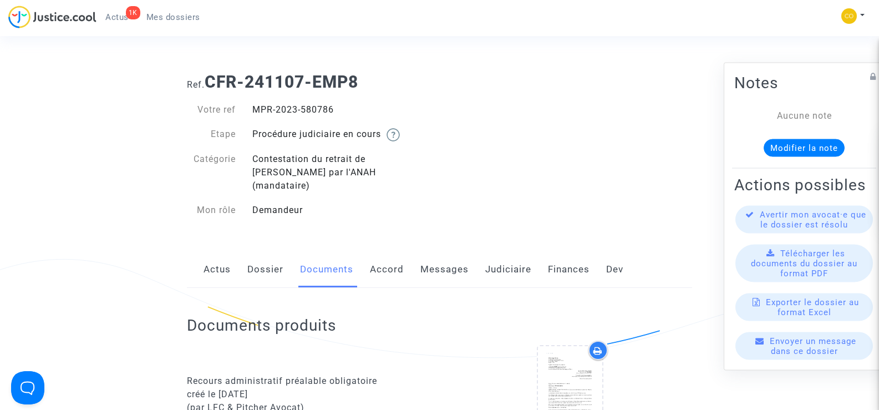
click at [447, 252] on link "Messages" at bounding box center [444, 269] width 48 height 37
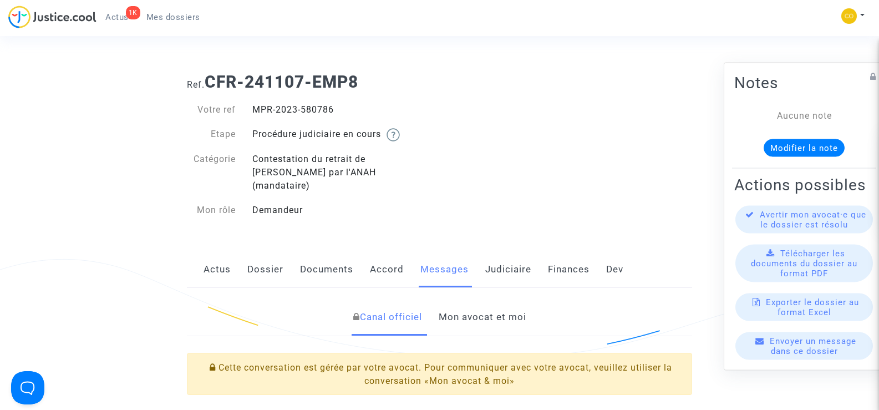
click at [495, 304] on link "Mon avocat et moi" at bounding box center [483, 317] width 88 height 37
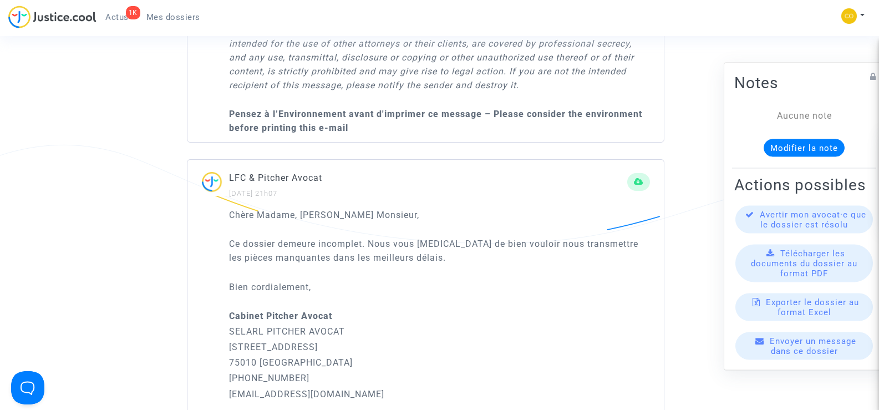
scroll to position [3715, 0]
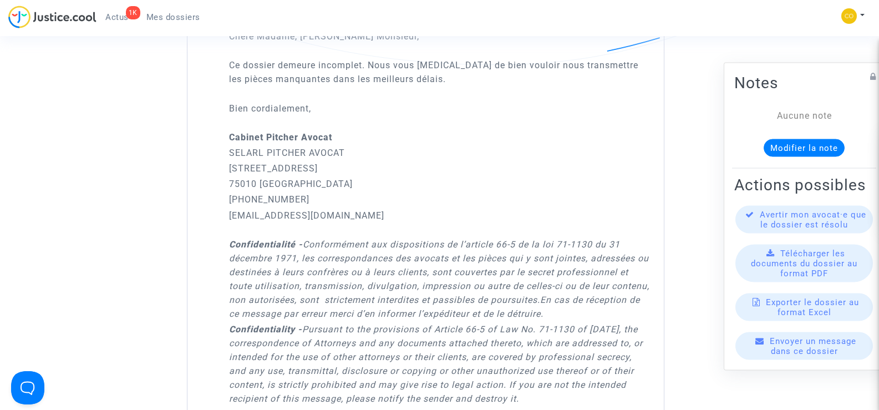
click at [169, 26] on div "1K Actus Mes dossiers" at bounding box center [108, 21] width 201 height 30
click at [176, 17] on span "Mes dossiers" at bounding box center [173, 17] width 54 height 10
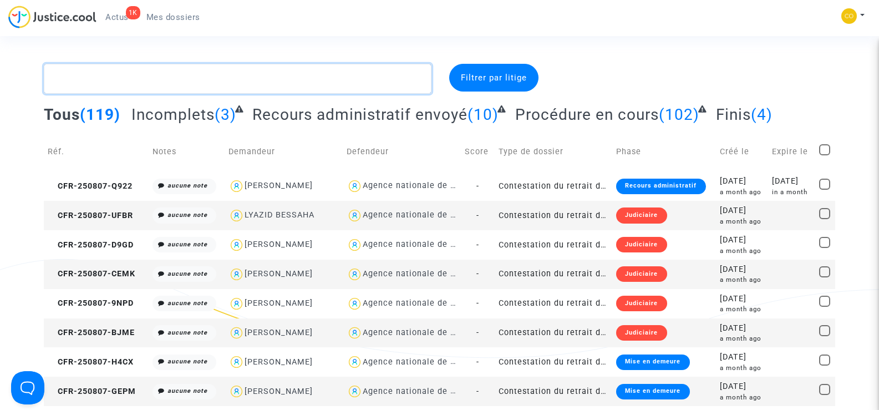
click at [170, 78] on textarea at bounding box center [237, 79] width 387 height 30
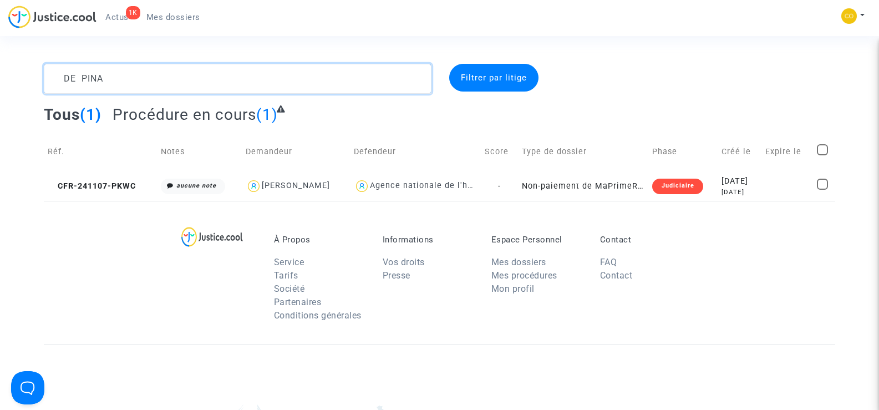
click at [115, 78] on textarea at bounding box center [237, 79] width 387 height 30
type textarea "D"
drag, startPoint x: 123, startPoint y: 83, endPoint x: 66, endPoint y: 78, distance: 56.7
click at [66, 78] on textarea at bounding box center [237, 79] width 387 height 30
click at [129, 78] on textarea at bounding box center [237, 79] width 387 height 30
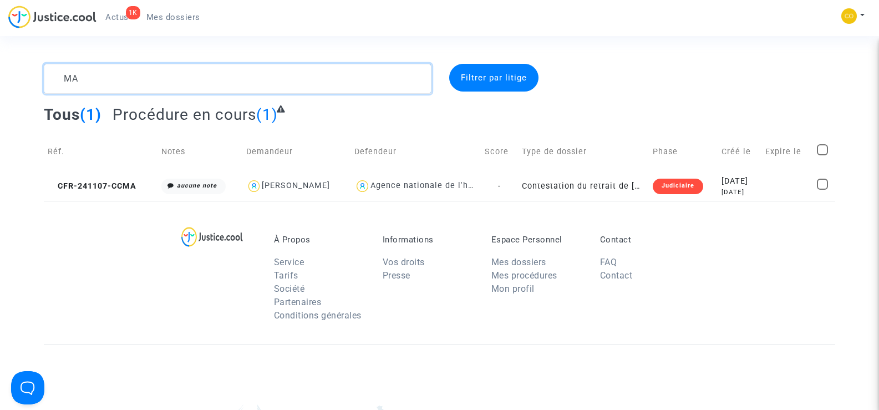
type textarea "M"
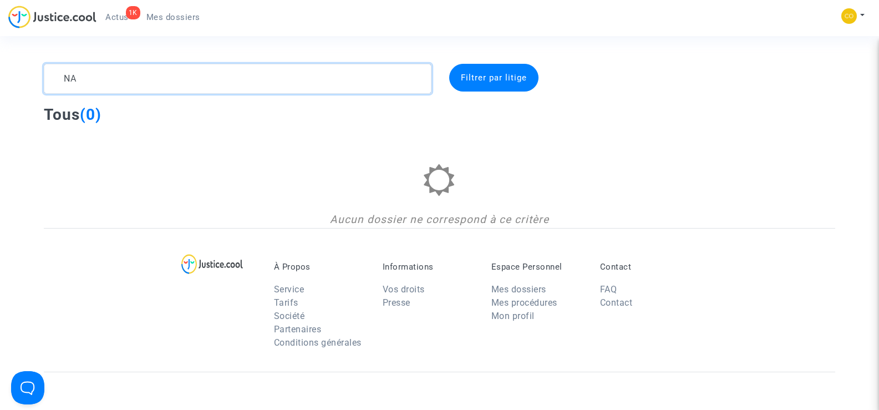
type textarea "N"
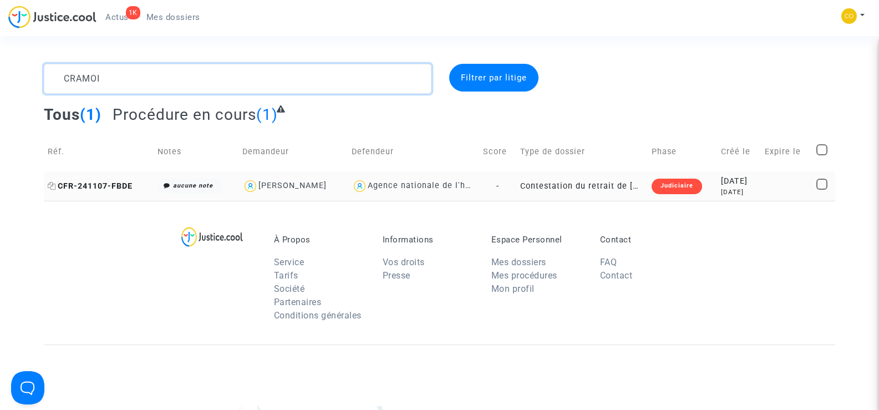
type textarea "CRAMOI"
click at [108, 188] on span "CFR-241107-FBDE" at bounding box center [90, 185] width 85 height 9
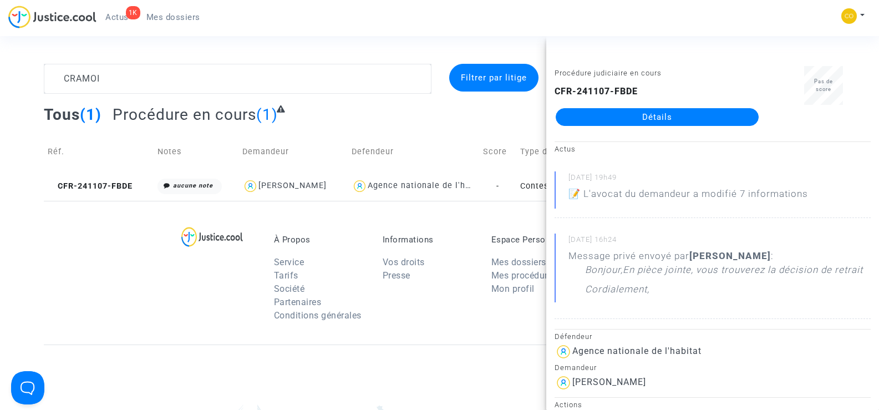
click at [648, 114] on link "Détails" at bounding box center [657, 117] width 203 height 18
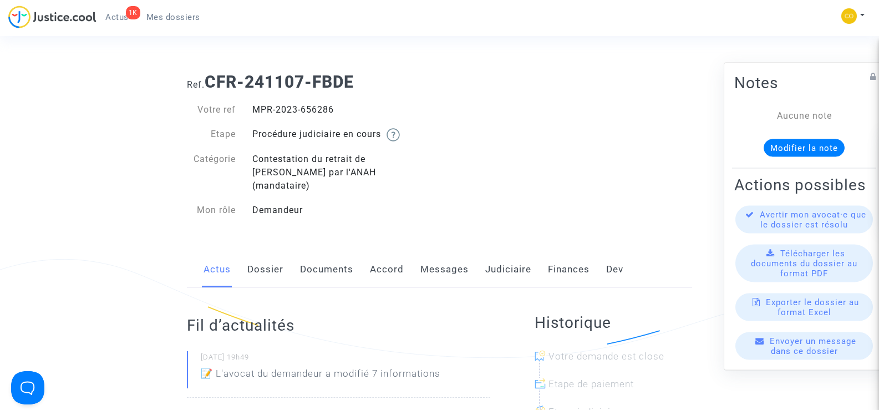
click at [328, 257] on link "Documents" at bounding box center [326, 269] width 53 height 37
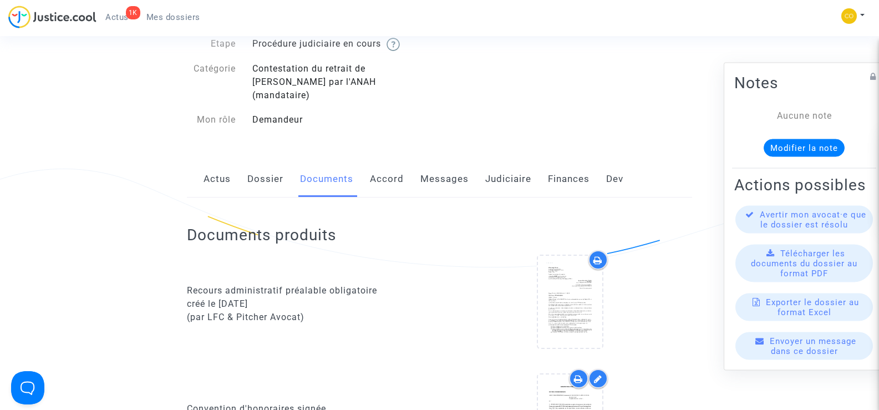
scroll to position [222, 0]
